Goal: Transaction & Acquisition: Purchase product/service

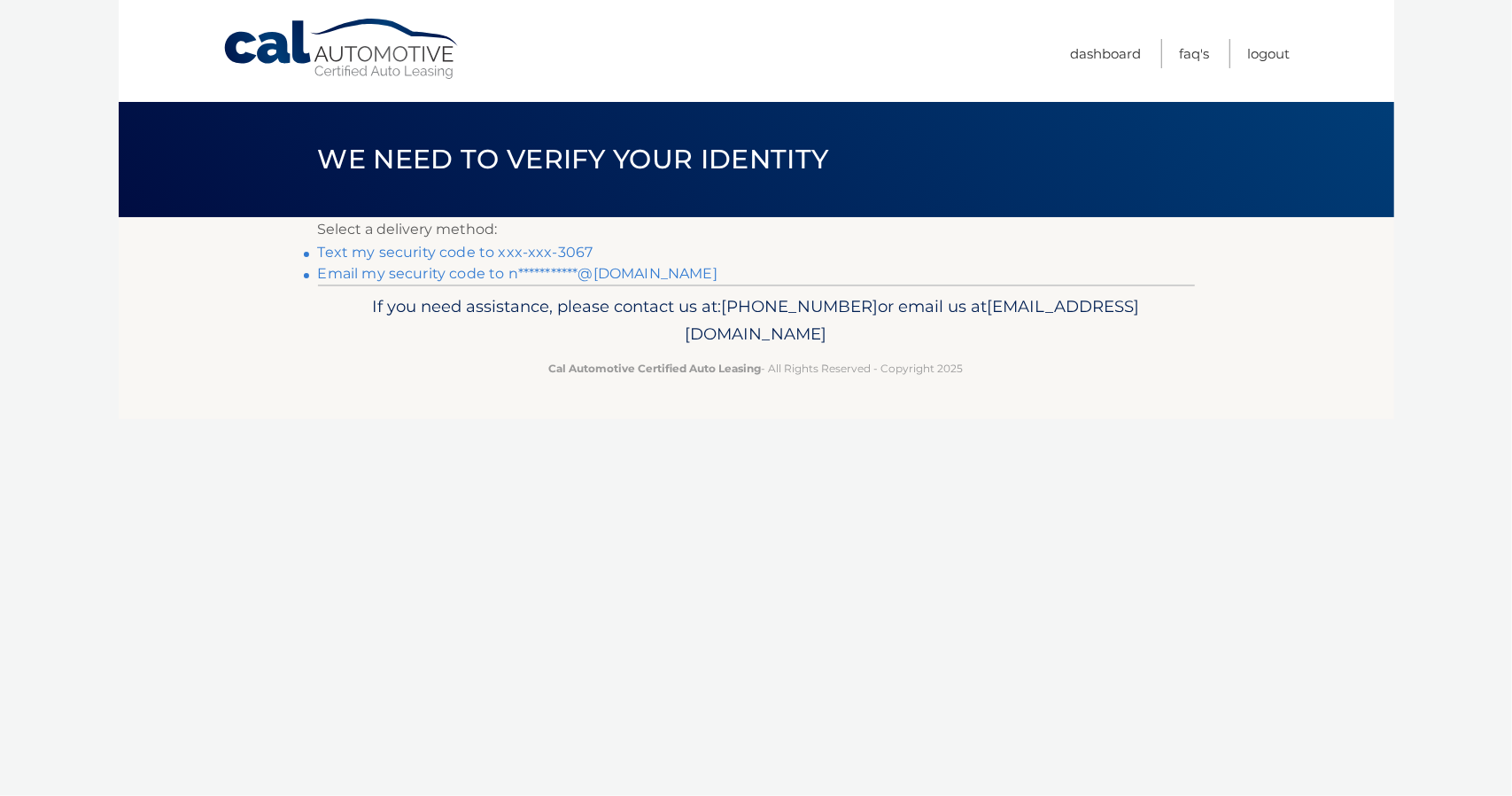
click at [403, 272] on link "**********" at bounding box center [517, 273] width 399 height 17
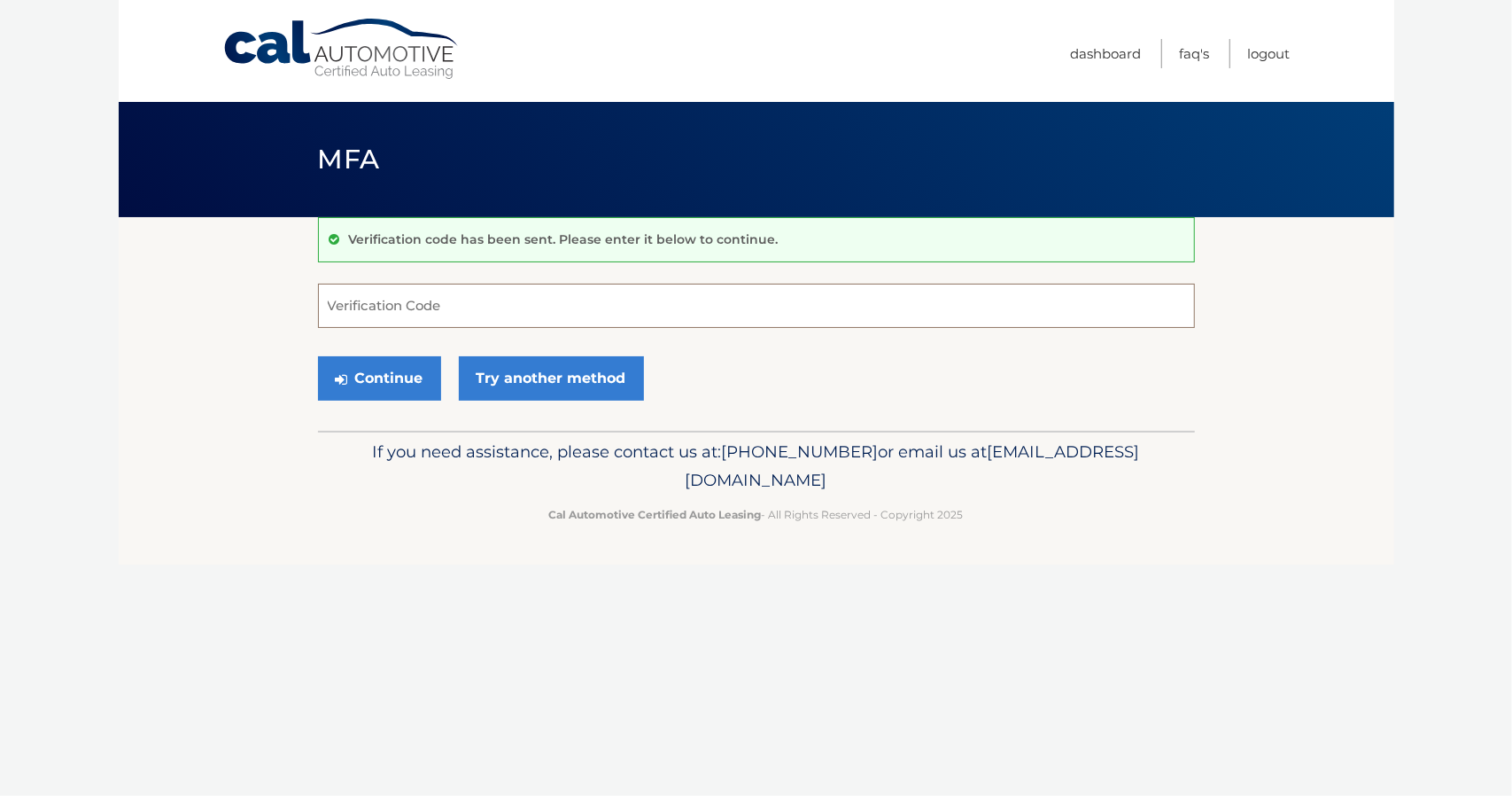
click at [489, 304] on input "Verification Code" at bounding box center [756, 306] width 876 height 44
paste input "382777"
click at [377, 377] on button "Continue" at bounding box center [380, 379] width 123 height 44
type input "382777"
click at [355, 367] on button "Continue" at bounding box center [380, 379] width 123 height 44
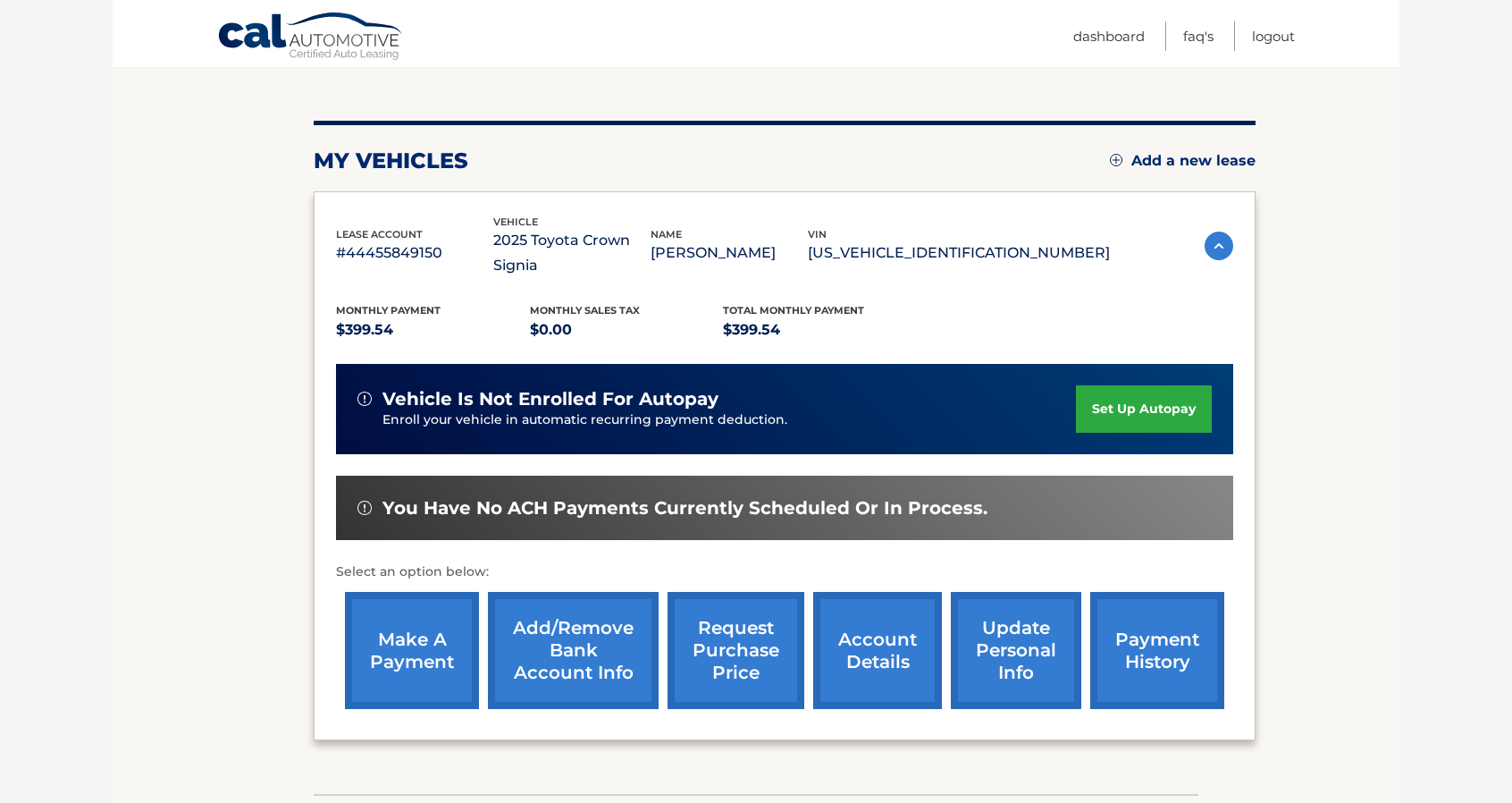
scroll to position [268, 0]
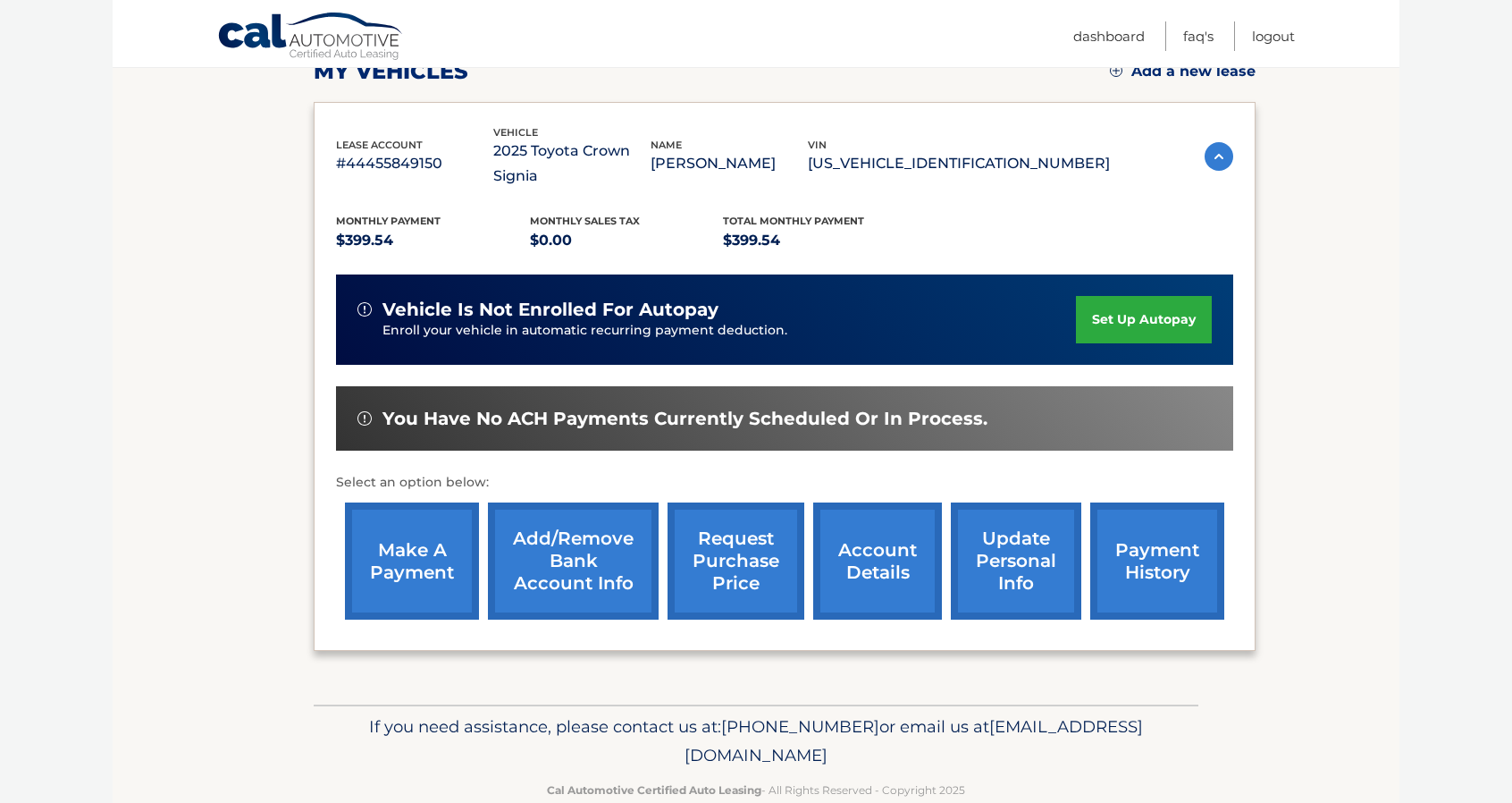
click at [415, 517] on link "make a payment" at bounding box center [412, 561] width 134 height 118
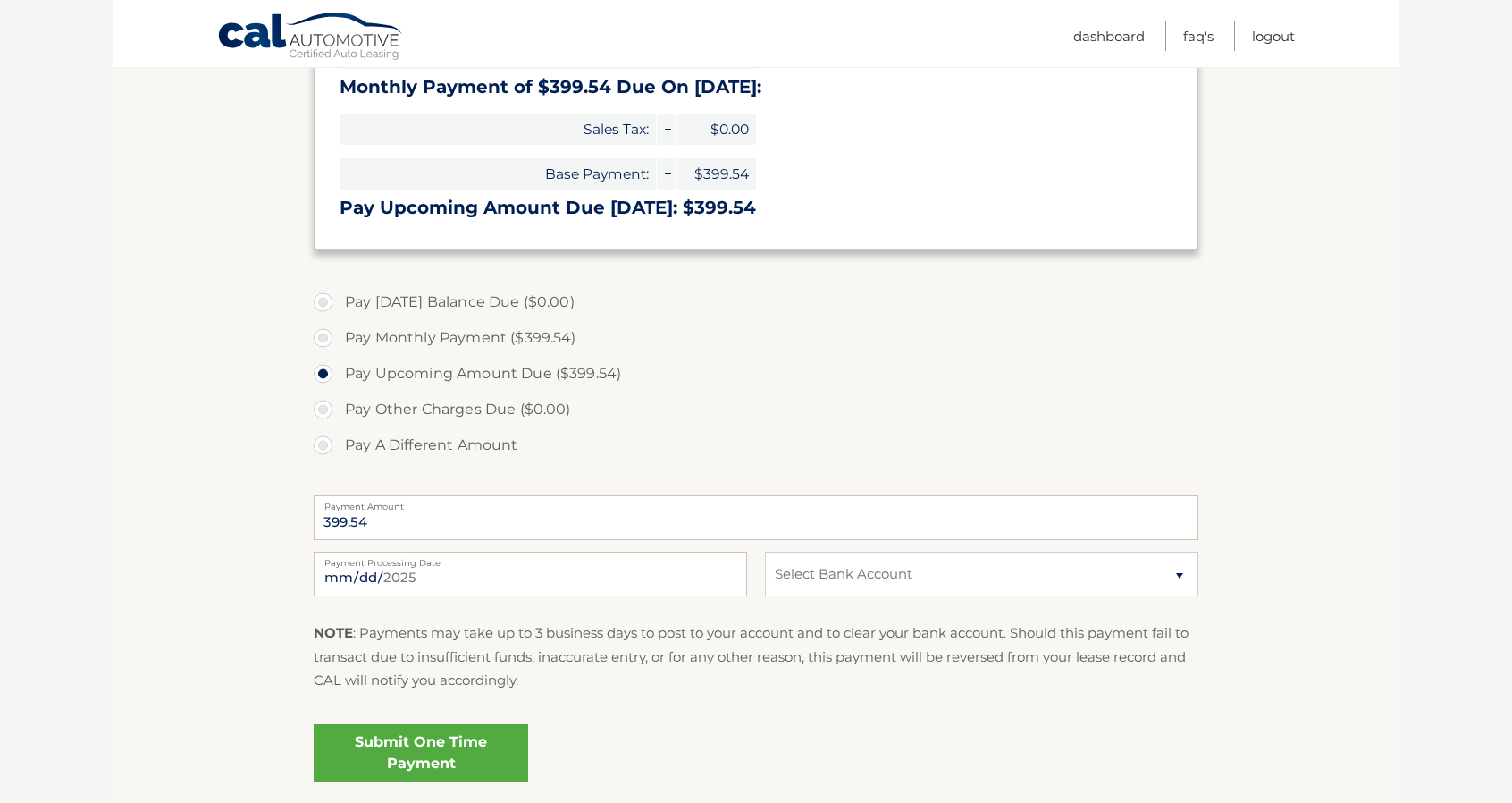
scroll to position [358, 0]
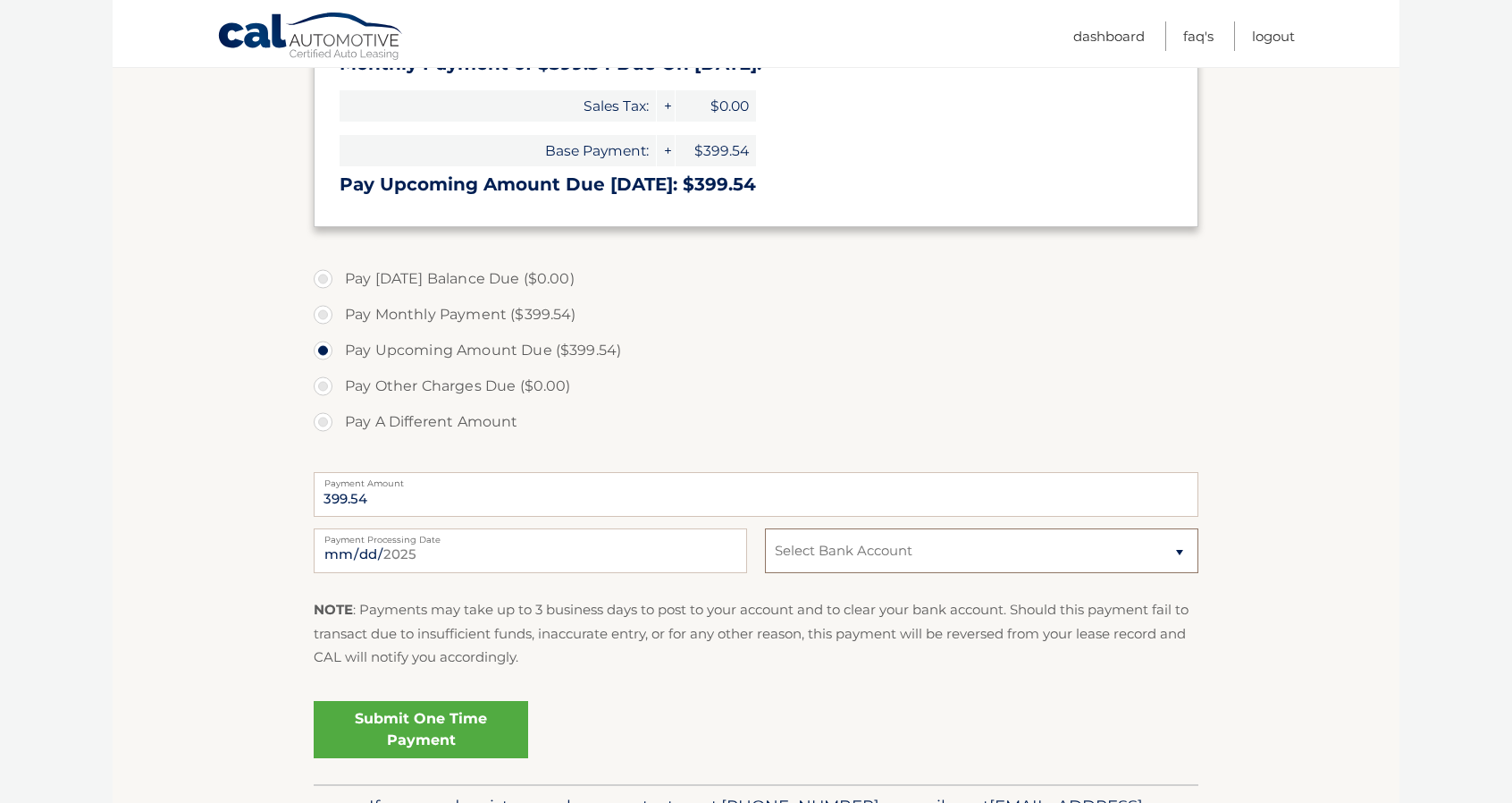
click at [1038, 552] on select "Select Bank Account Checking TD BANK NA *****8255 Checking JPMORGAN CHASE BANK,…" at bounding box center [981, 551] width 433 height 45
select select "ZjE0NGZjNTktOTk0NS00ZjIzLThjOWUtYTNjYzM4NDU5YjNi"
click at [765, 528] on select "Select Bank Account Checking TD BANK NA *****8255 Checking JPMORGAN CHASE BANK,…" at bounding box center [981, 551] width 433 height 45
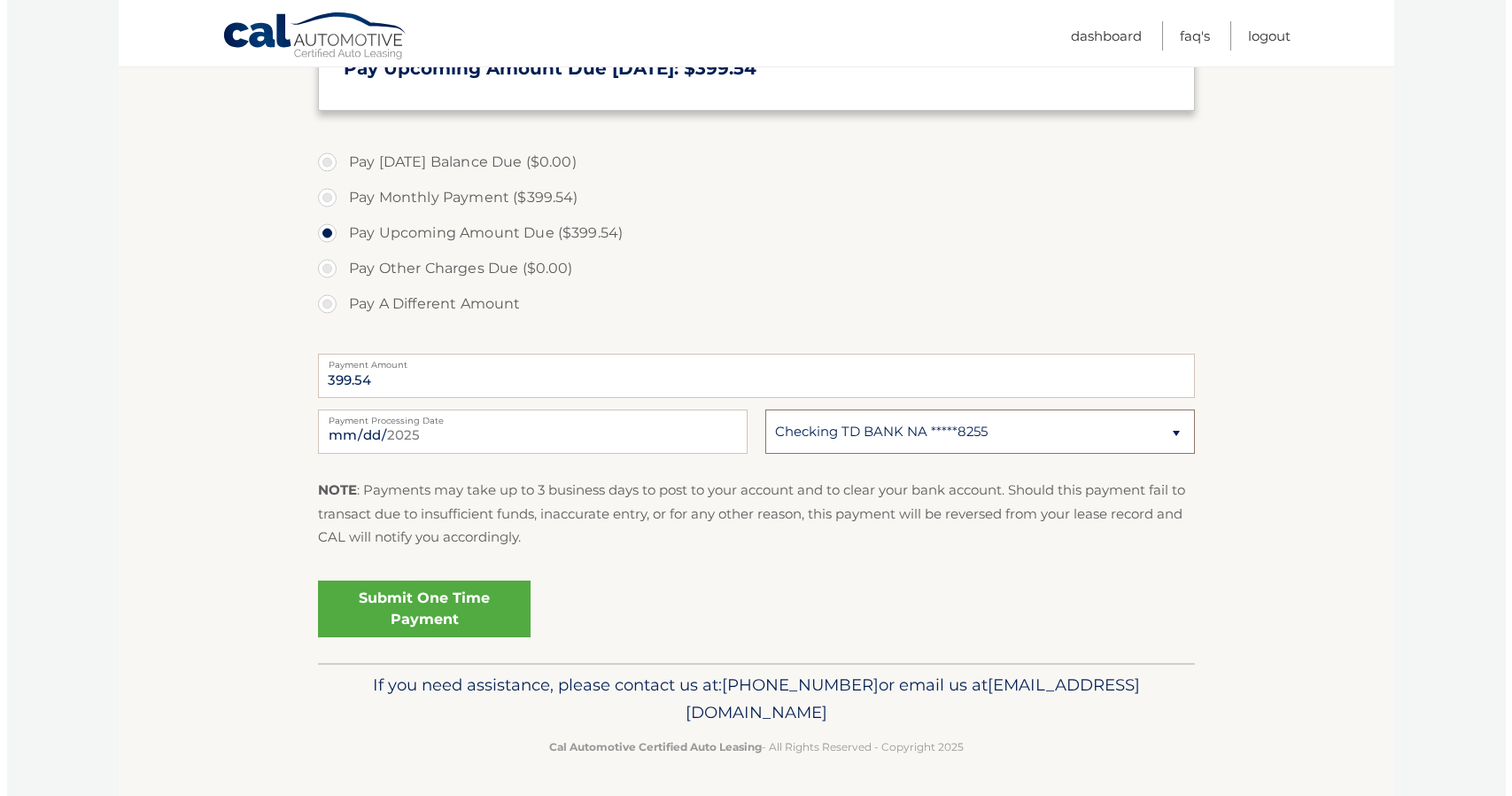
scroll to position [470, 0]
click at [460, 603] on link "Submit One Time Payment" at bounding box center [417, 608] width 212 height 57
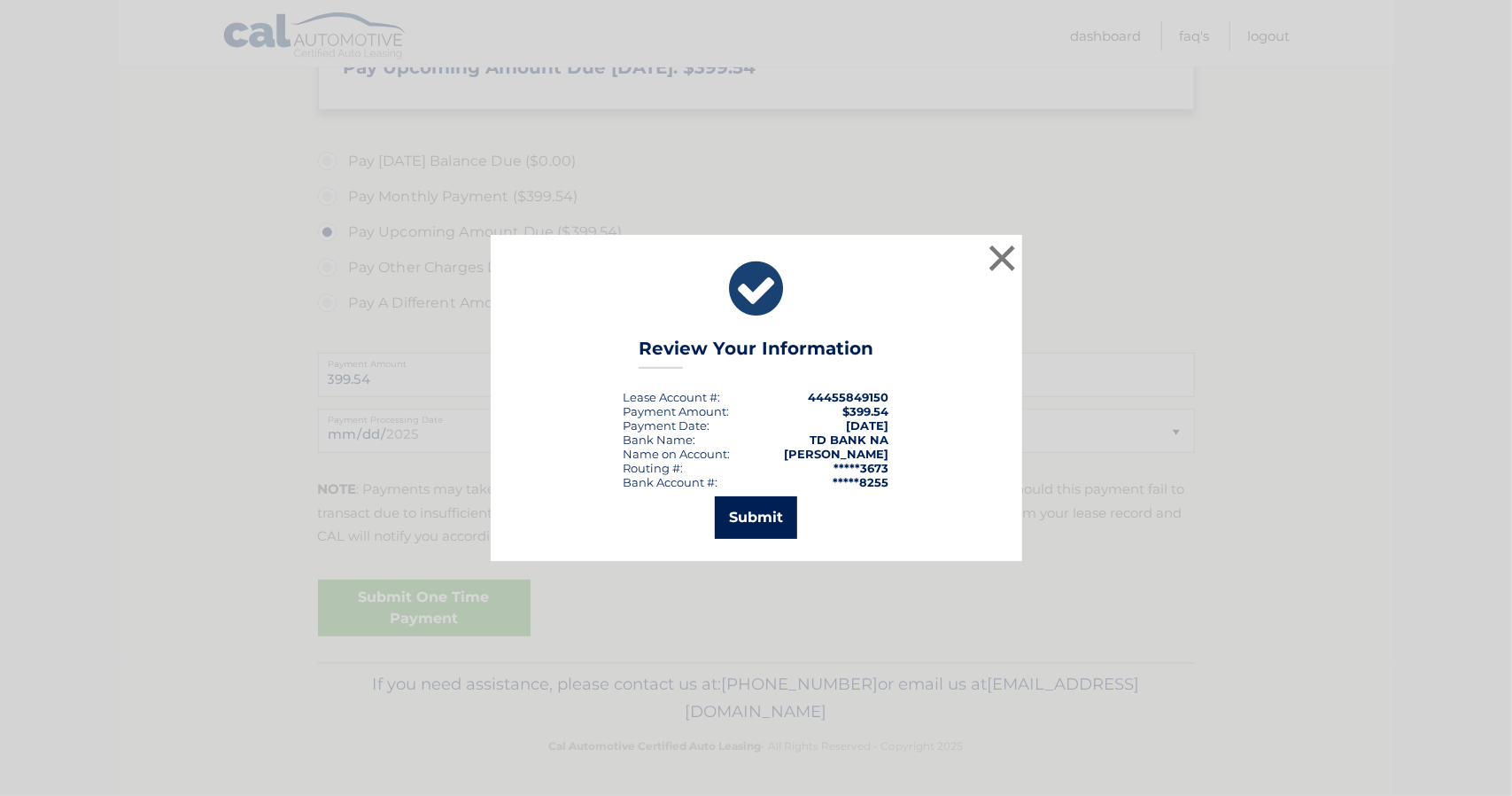
click at [765, 514] on button "Submit" at bounding box center [756, 518] width 83 height 43
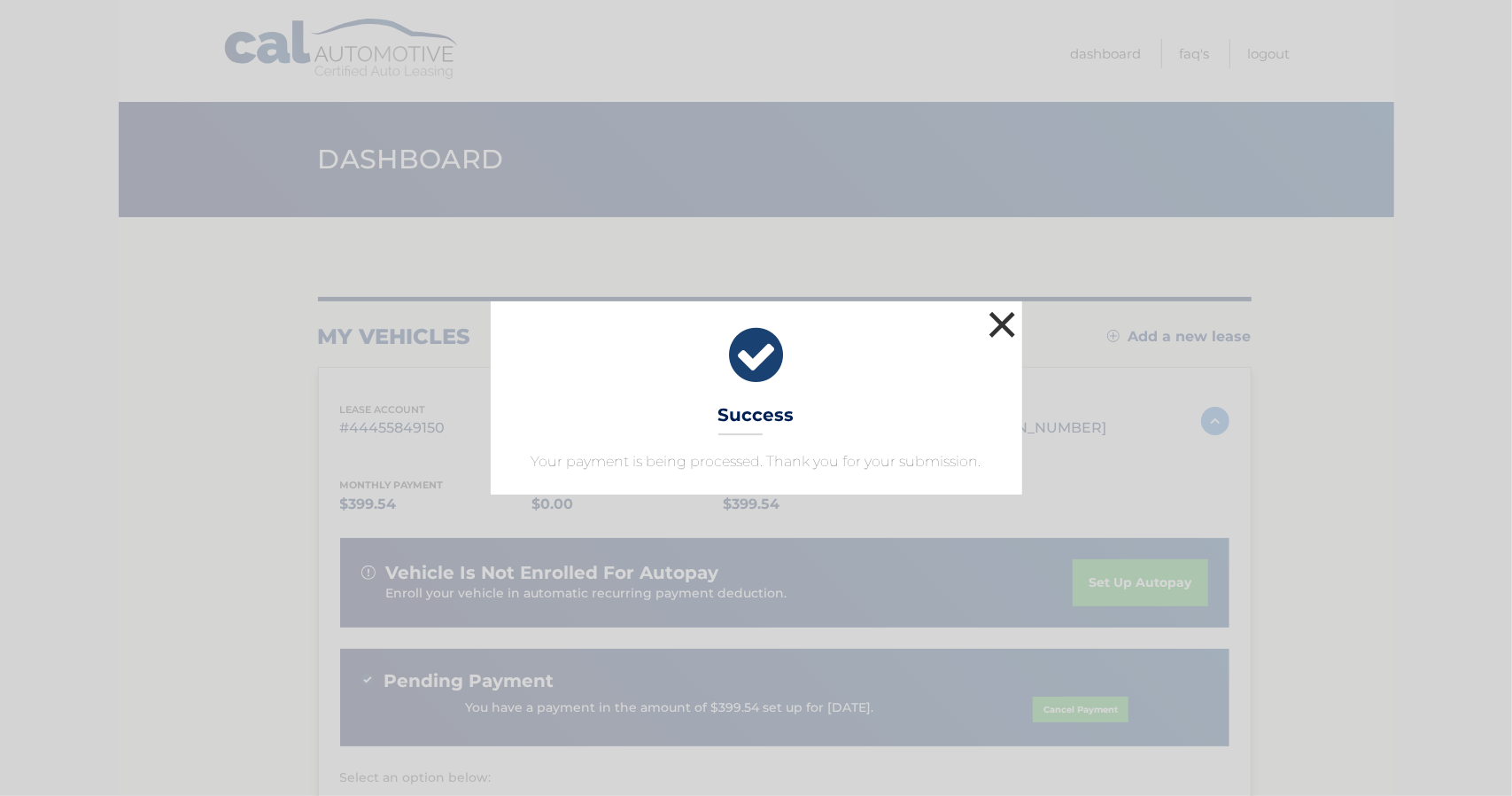
click at [1008, 317] on button "×" at bounding box center [1003, 325] width 36 height 36
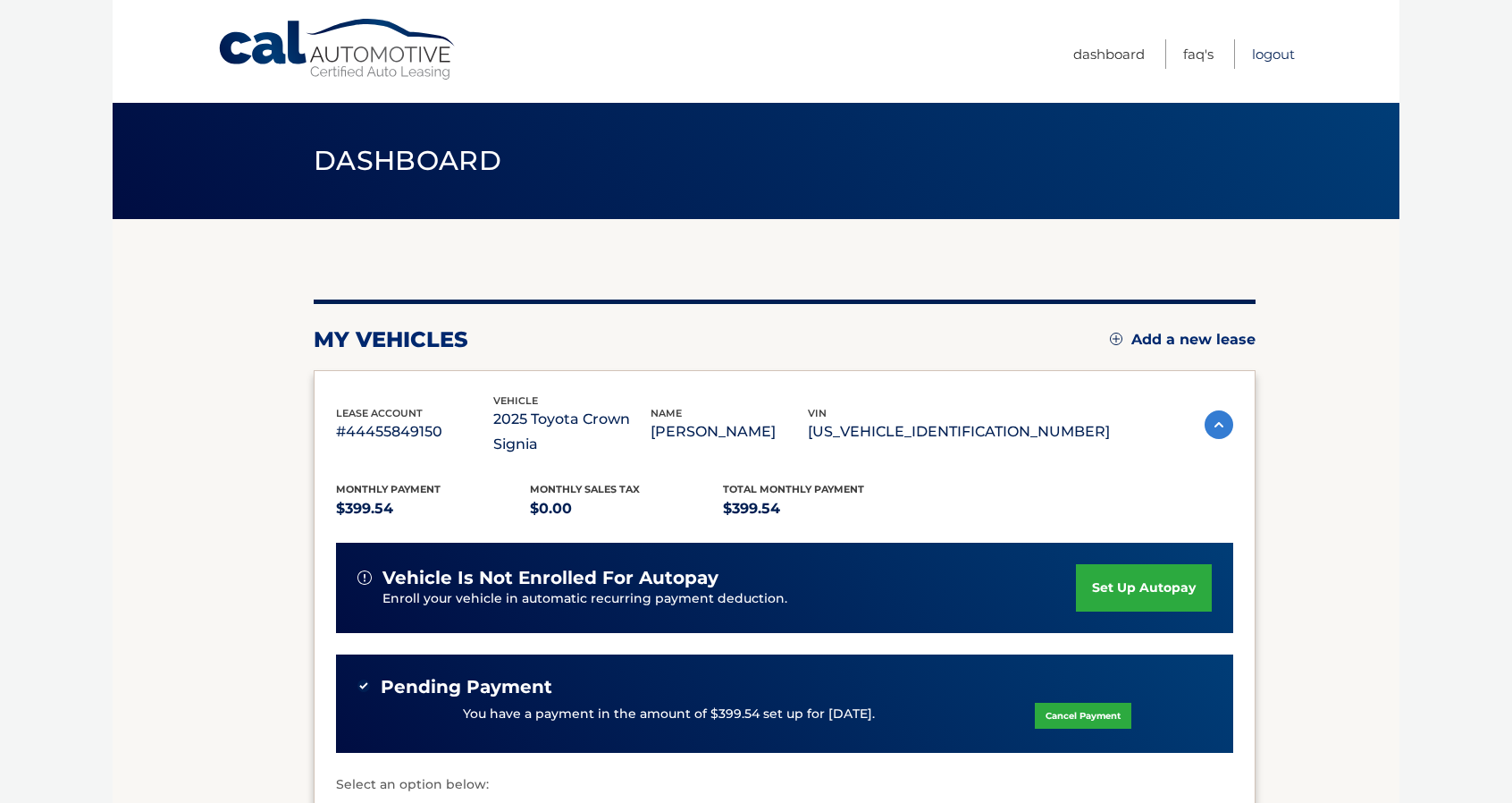
click at [1267, 52] on link "Logout" at bounding box center [1273, 54] width 43 height 30
